Goal: Use online tool/utility: Utilize a website feature to perform a specific function

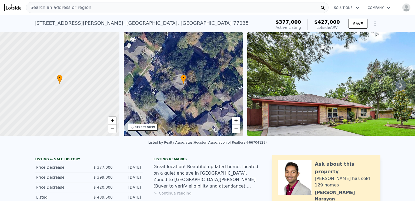
click at [58, 8] on span "Search an address or region" at bounding box center [58, 7] width 65 height 6
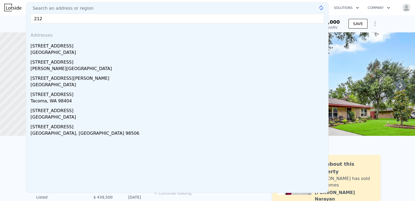
click at [54, 19] on input "212" at bounding box center [177, 19] width 293 height 10
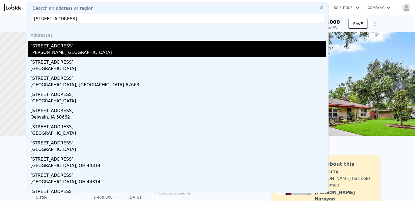
type input "[STREET_ADDRESS]"
click at [47, 49] on div "[PERSON_NAME][GEOGRAPHIC_DATA]" at bounding box center [178, 53] width 295 height 8
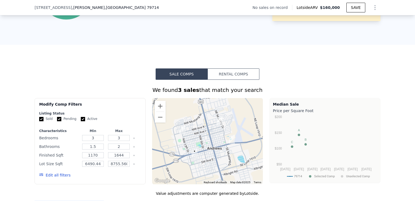
scroll to position [349, 0]
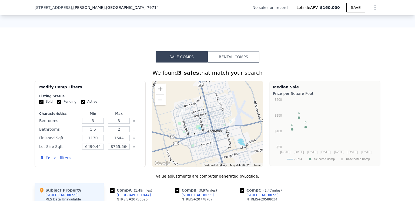
click at [81, 104] on input "Active" at bounding box center [83, 102] width 4 height 4
checkbox input "false"
click at [57, 104] on input "Pending" at bounding box center [59, 102] width 4 height 4
checkbox input "false"
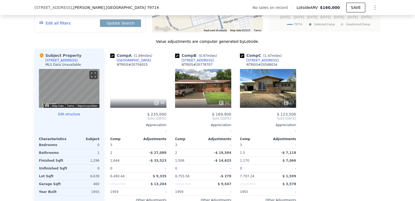
scroll to position [511, 0]
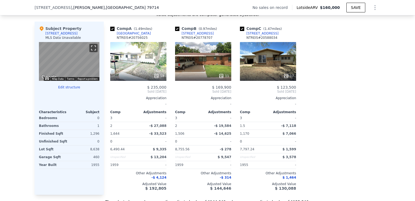
click at [92, 51] on button "Toggle fullscreen view" at bounding box center [93, 48] width 8 height 8
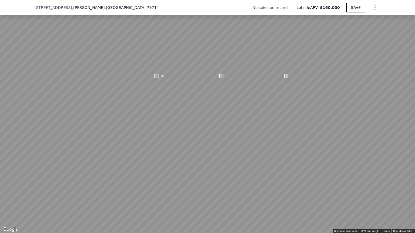
click at [408, 5] on button "Toggle fullscreen view" at bounding box center [409, 6] width 8 height 8
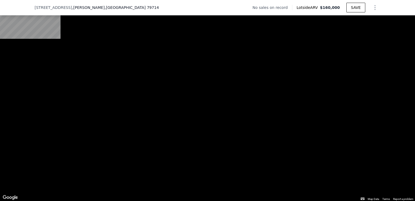
scroll to position [754, 0]
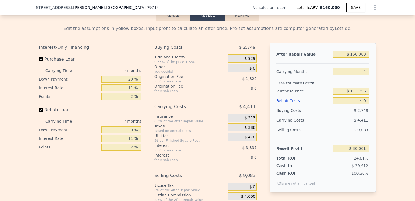
click at [172, 112] on div "Carrying Costs" at bounding box center [184, 107] width 60 height 10
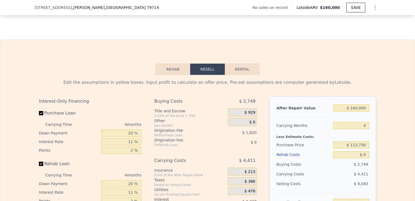
scroll to position [727, 0]
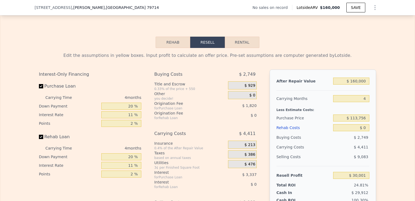
click at [239, 46] on button "Rental" at bounding box center [242, 42] width 35 height 11
select select "30"
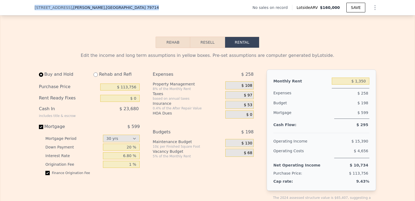
drag, startPoint x: 107, startPoint y: 5, endPoint x: 33, endPoint y: 8, distance: 73.8
click at [35, 8] on div "[STREET_ADDRESS][PERSON_NAME] No sales on record Lotside ARV $160,000 SAVE" at bounding box center [208, 7] width 346 height 15
copy div "[STREET_ADDRESS][PERSON_NAME]"
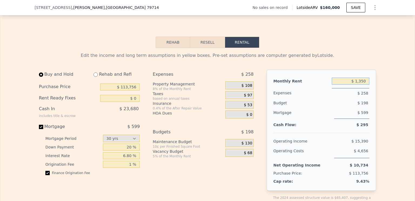
click at [364, 85] on input "$ 1,350" at bounding box center [351, 81] width 38 height 7
type input "$ 1,500"
click at [316, 108] on div "$ 198" at bounding box center [341, 103] width 56 height 10
click at [205, 46] on button "Resell" at bounding box center [207, 42] width 34 height 11
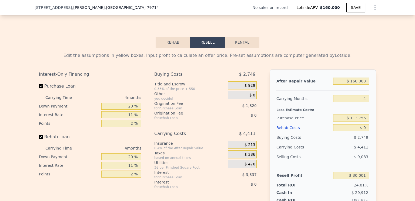
click at [284, 131] on div "Rehab Costs" at bounding box center [303, 128] width 55 height 10
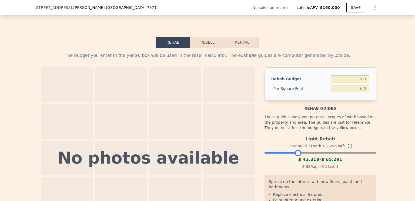
drag, startPoint x: 371, startPoint y: 156, endPoint x: 297, endPoint y: 154, distance: 74.3
click at [297, 154] on div at bounding box center [298, 153] width 6 height 6
